Goal: Task Accomplishment & Management: Manage account settings

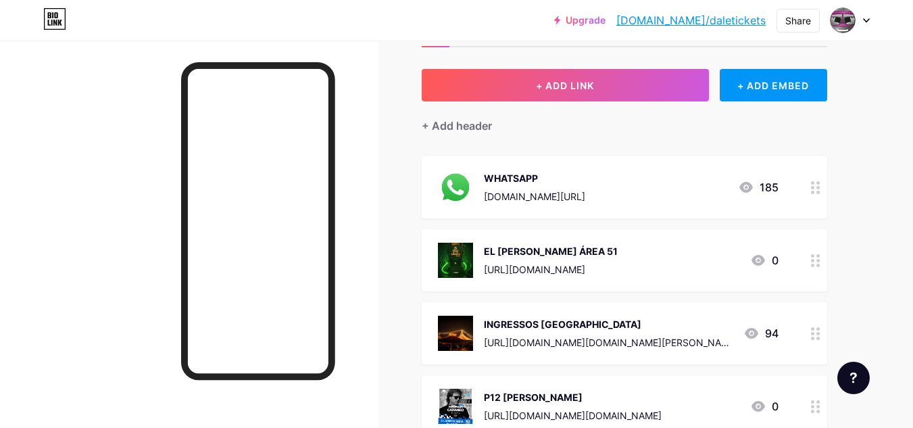
scroll to position [135, 0]
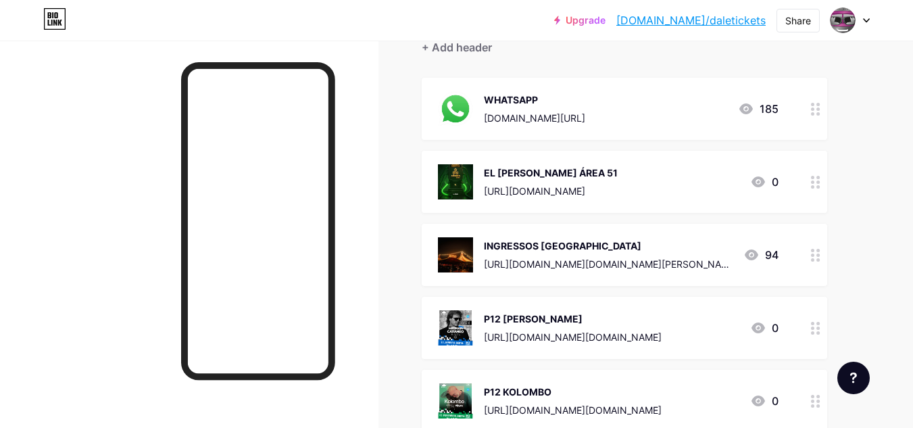
click at [814, 186] on circle at bounding box center [812, 186] width 3 height 3
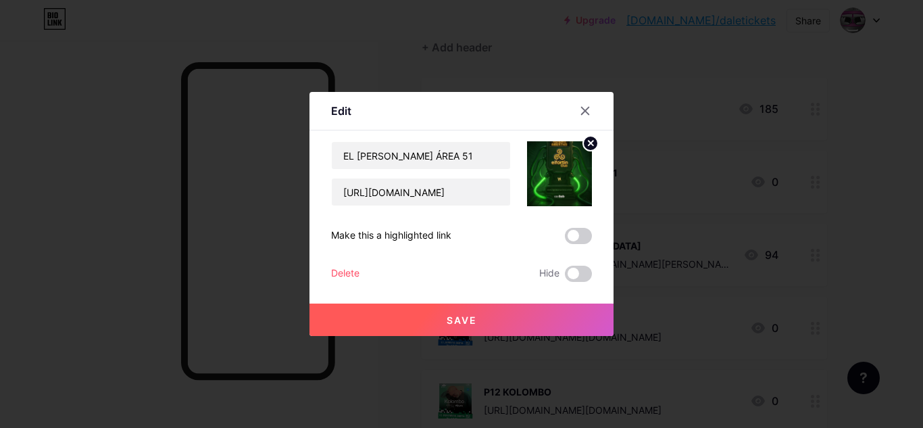
click at [355, 274] on div "Delete" at bounding box center [345, 274] width 28 height 16
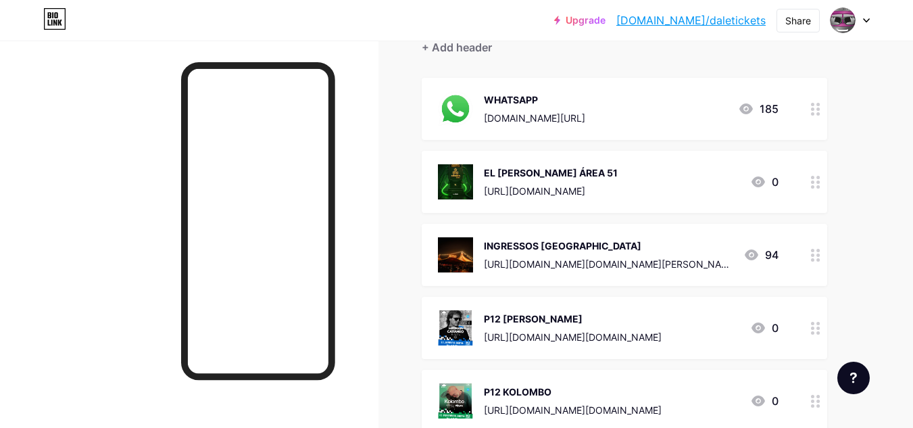
click at [547, 272] on span "Confirm" at bounding box center [532, 266] width 42 height 14
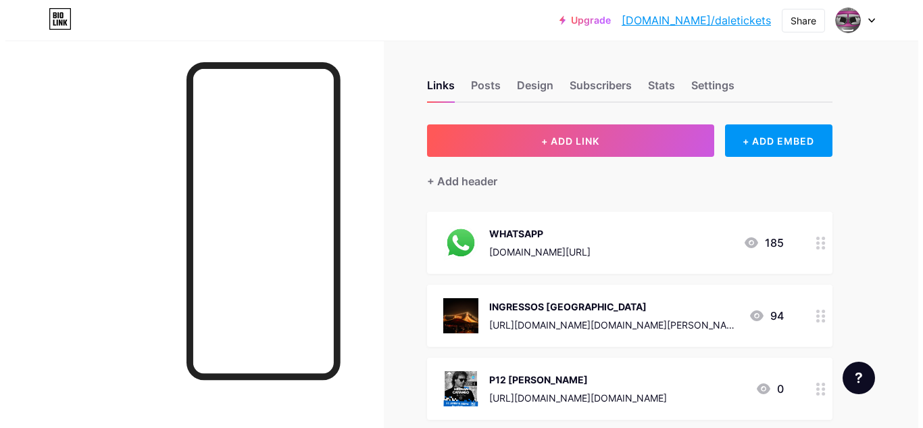
scroll to position [0, 0]
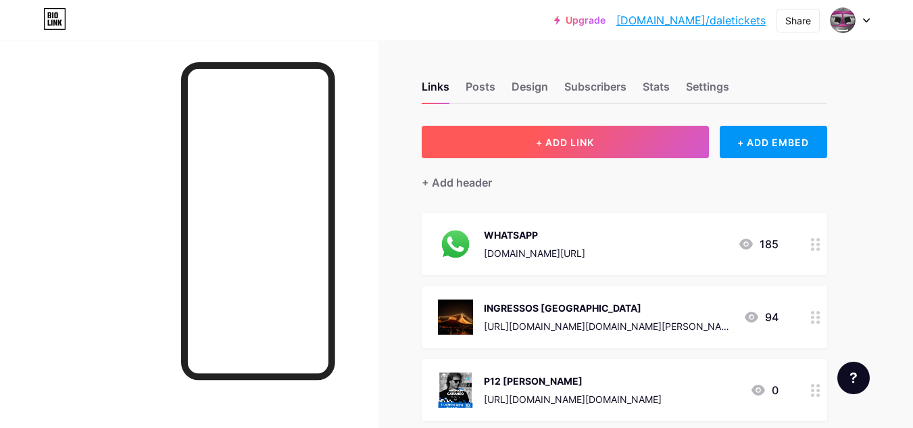
click at [582, 149] on button "+ ADD LINK" at bounding box center [565, 142] width 287 height 32
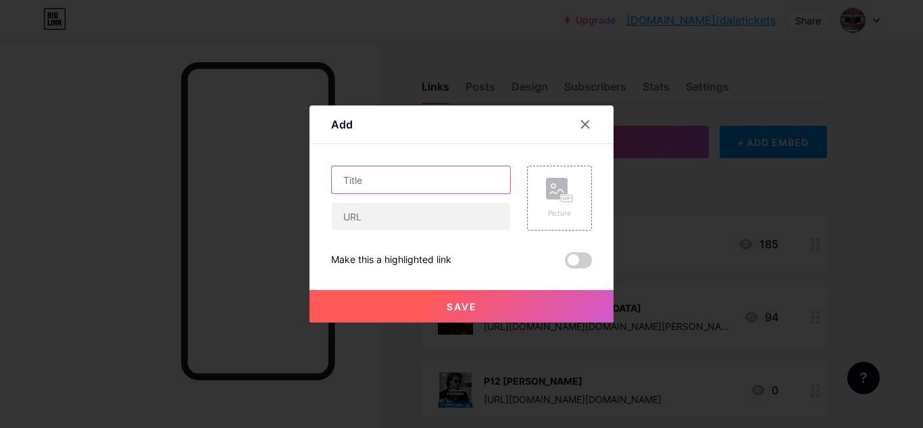
click at [401, 185] on input "text" at bounding box center [421, 179] width 178 height 27
type input "VEGAS 15 ANOS"
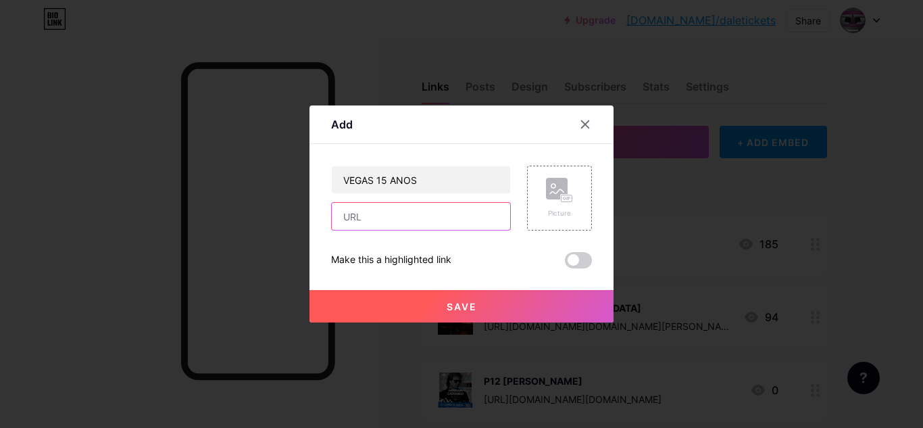
click at [397, 222] on input "text" at bounding box center [421, 216] width 178 height 27
paste input "[URL][DOMAIN_NAME]"
type input "[URL][DOMAIN_NAME]"
click at [570, 199] on rect at bounding box center [566, 198] width 11 height 7
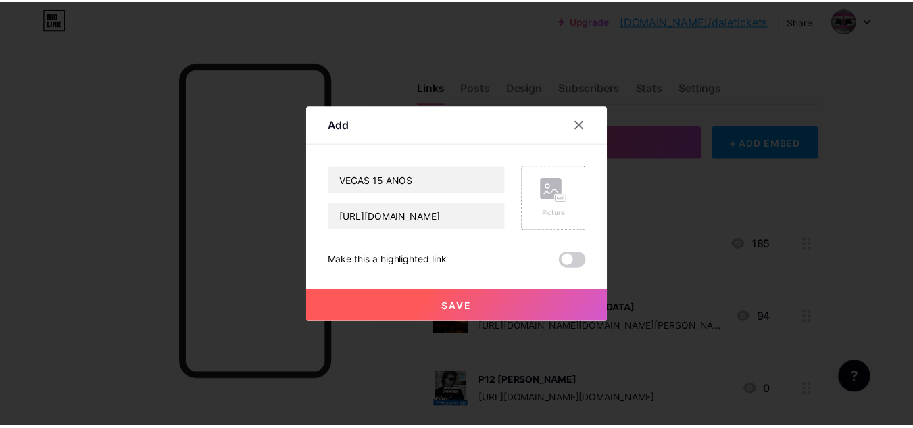
scroll to position [0, 0]
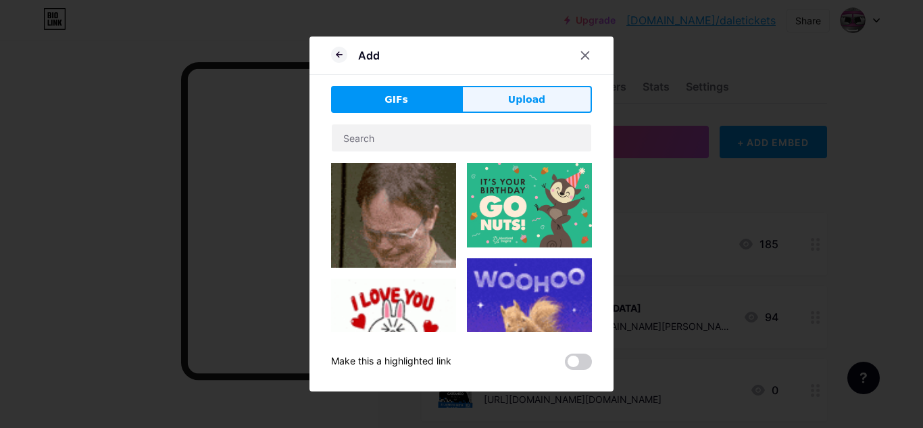
click at [516, 99] on span "Upload" at bounding box center [526, 100] width 37 height 14
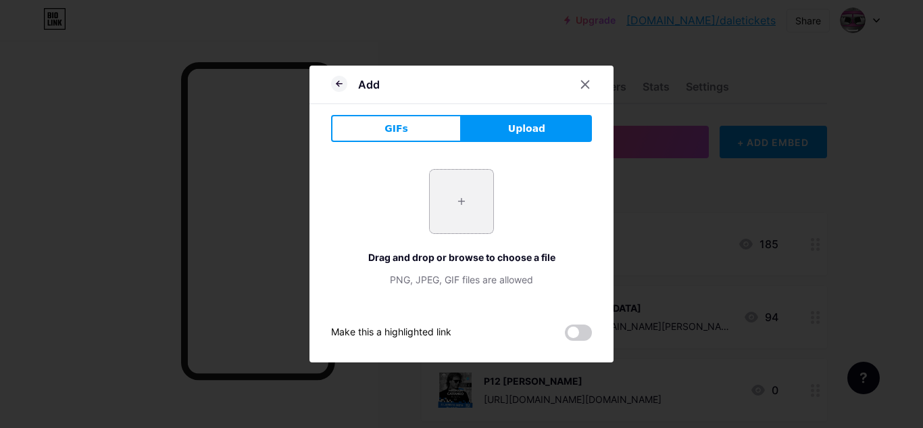
click at [478, 199] on input "file" at bounding box center [462, 202] width 64 height 64
type input "C:\fakepath\WhatsApp Image [DATE] 20.02.41.jpeg"
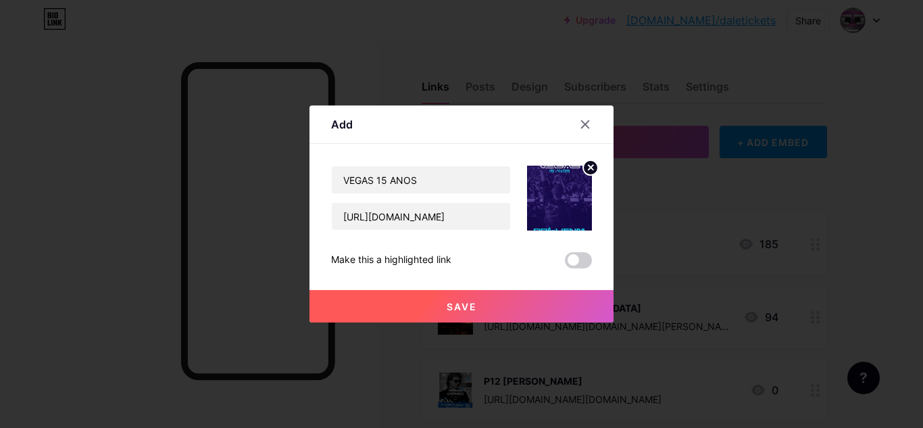
click at [595, 167] on circle at bounding box center [590, 167] width 15 height 15
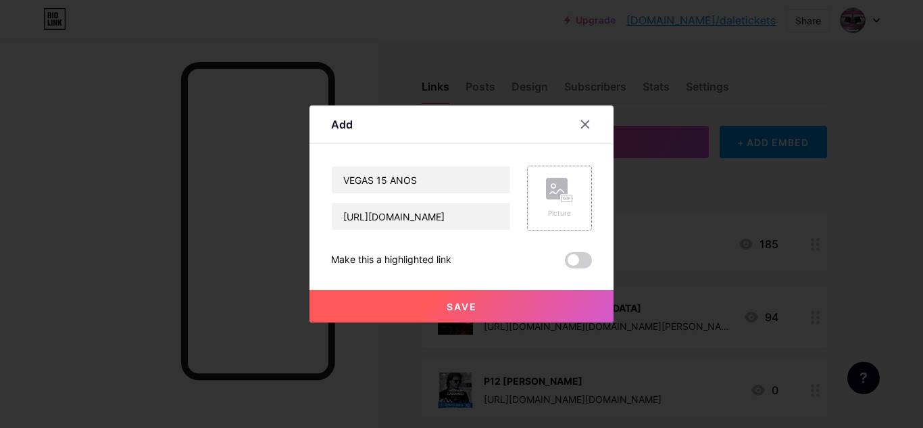
click at [560, 202] on icon at bounding box center [559, 190] width 27 height 25
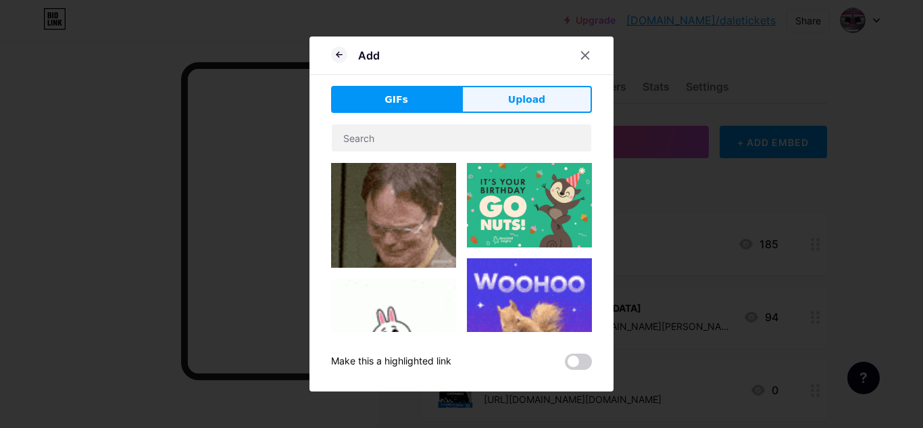
click at [525, 104] on span "Upload" at bounding box center [526, 100] width 37 height 14
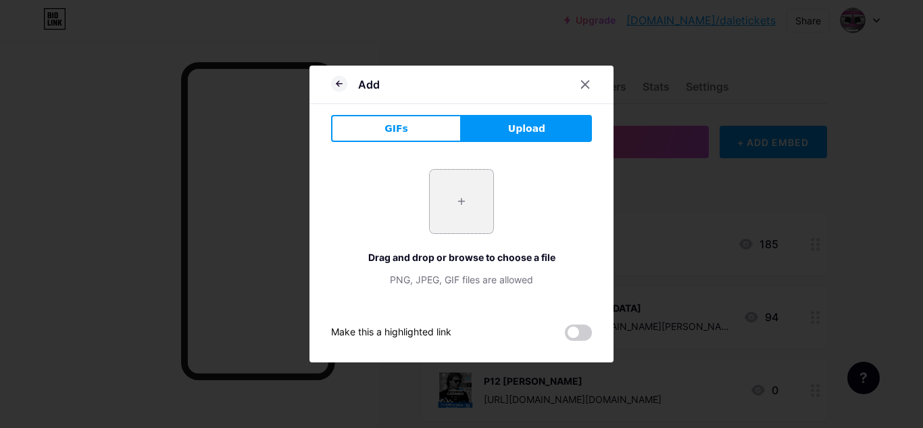
click at [466, 224] on input "file" at bounding box center [462, 202] width 64 height 64
type input "C:\fakepath\WhatsApp Image [DATE] 20.02.41.jpeg"
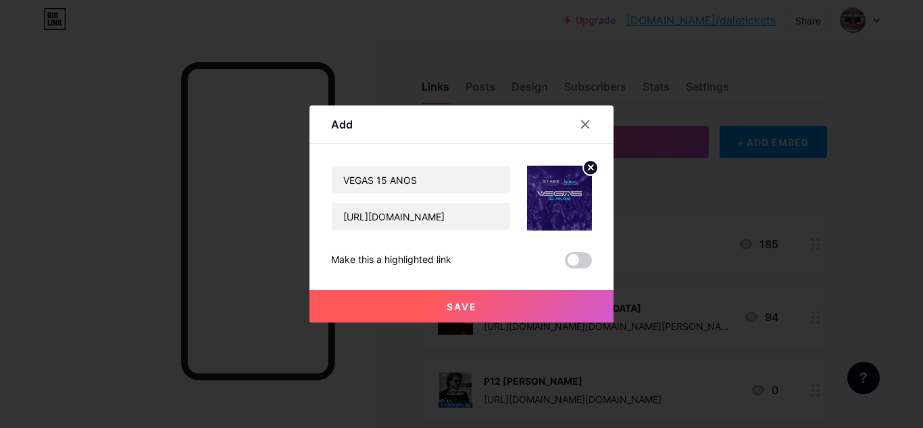
click at [468, 306] on span "Save" at bounding box center [462, 306] width 30 height 11
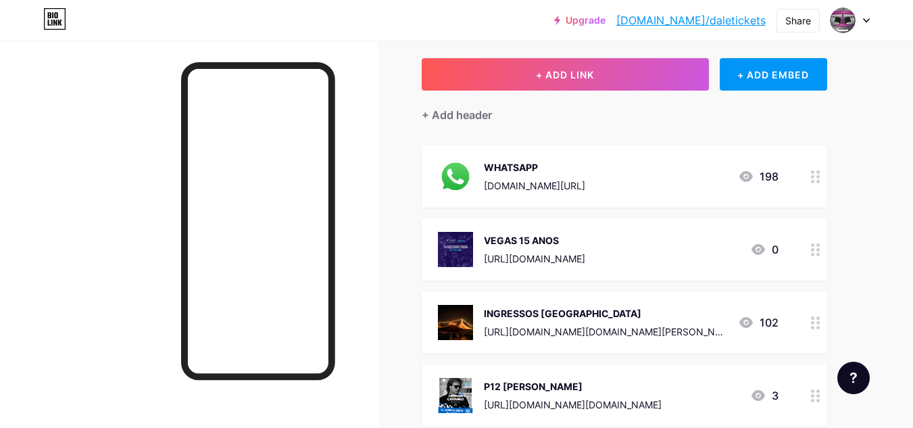
scroll to position [135, 0]
